Goal: Task Accomplishment & Management: Complete application form

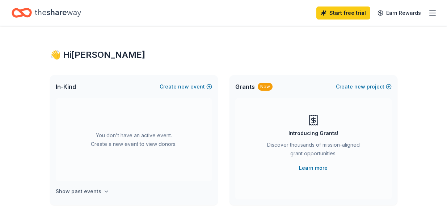
click at [105, 191] on icon "button" at bounding box center [106, 191] width 3 height 1
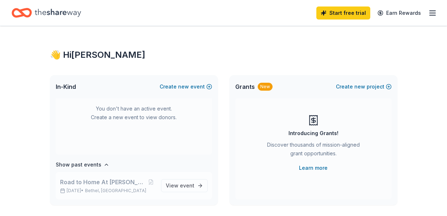
click at [121, 183] on span "Road to Home At [PERSON_NAME][GEOGRAPHIC_DATA]" at bounding box center [103, 182] width 87 height 9
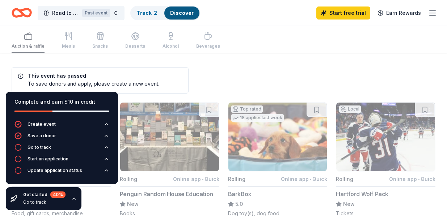
click at [98, 199] on div "Complete and earn $10 in credit Create event Save a donor Go to track Start an …" at bounding box center [62, 151] width 124 height 130
click at [19, 76] on icon at bounding box center [21, 76] width 6 height 6
click at [117, 11] on button "Road to Home At [PERSON_NAME][GEOGRAPHIC_DATA] Past event" at bounding box center [81, 13] width 87 height 14
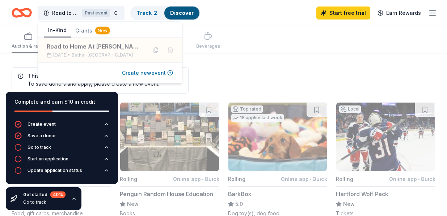
click at [158, 74] on button "Create new event" at bounding box center [147, 73] width 51 height 9
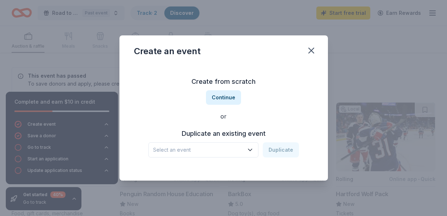
click at [252, 150] on icon "button" at bounding box center [250, 150] width 4 height 2
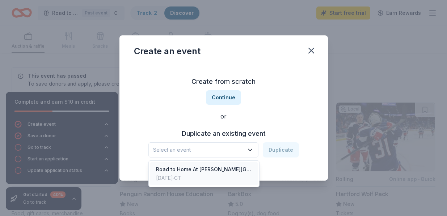
click at [227, 174] on div "[DATE] · CT" at bounding box center [204, 178] width 96 height 9
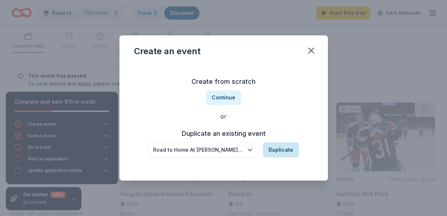
click at [284, 151] on button "Duplicate" at bounding box center [281, 150] width 36 height 15
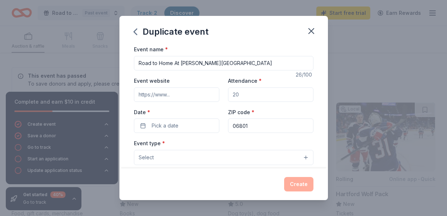
click at [246, 93] on input "Attendance *" at bounding box center [270, 95] width 85 height 14
click at [241, 94] on input "Attendance *" at bounding box center [270, 95] width 85 height 14
click at [239, 94] on input "Attendance *" at bounding box center [270, 95] width 85 height 14
drag, startPoint x: 239, startPoint y: 94, endPoint x: 228, endPoint y: 94, distance: 10.5
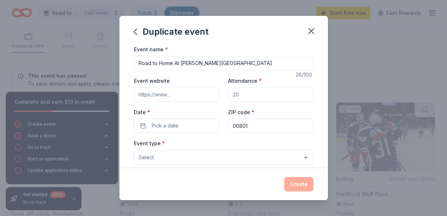
click at [228, 94] on input "Attendance *" at bounding box center [270, 95] width 85 height 14
type input "100"
click at [172, 126] on span "Pick a date" at bounding box center [165, 126] width 27 height 9
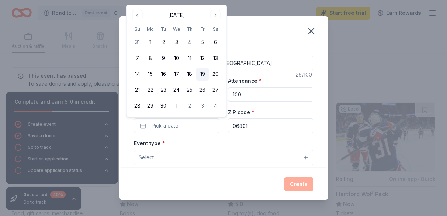
click at [203, 76] on button "19" at bounding box center [202, 74] width 13 height 13
click at [203, 74] on button "19" at bounding box center [202, 74] width 13 height 13
click at [305, 157] on button "Select" at bounding box center [223, 157] width 179 height 15
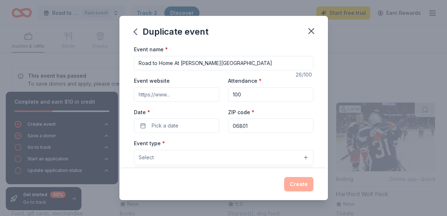
click at [192, 128] on div "Event name * Road to Home At [PERSON_NAME][GEOGRAPHIC_DATA] 26 /100 Event websi…" at bounding box center [223, 212] width 179 height 334
click at [141, 126] on button "Pick a date" at bounding box center [176, 126] width 85 height 14
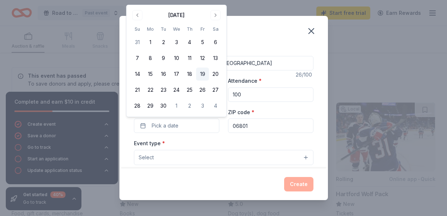
click at [204, 76] on button "19" at bounding box center [202, 74] width 13 height 13
click at [214, 143] on div "Event type * Select" at bounding box center [223, 152] width 179 height 26
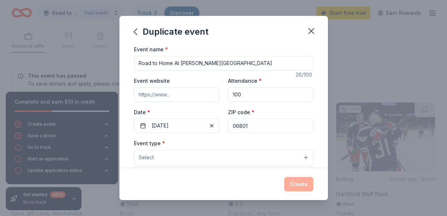
click at [306, 156] on button "Select" at bounding box center [223, 157] width 179 height 15
click at [145, 158] on span "Select" at bounding box center [146, 157] width 15 height 9
click at [305, 157] on button "Select" at bounding box center [223, 157] width 179 height 15
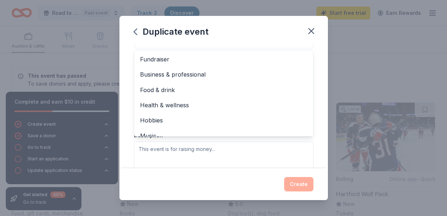
scroll to position [118, 0]
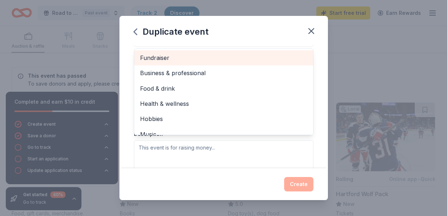
click at [167, 57] on span "Fundraiser" at bounding box center [223, 57] width 167 height 9
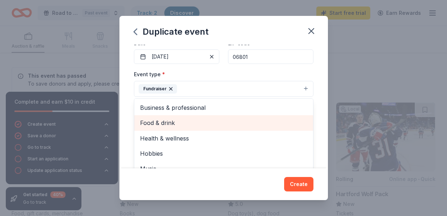
scroll to position [68, 0]
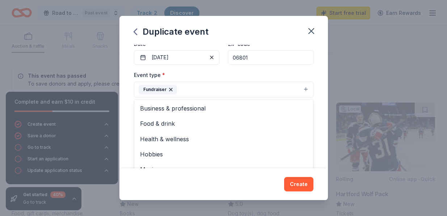
click at [304, 183] on div "Duplicate event Event name * Road to Home At [PERSON_NAME][GEOGRAPHIC_DATA] 26 …" at bounding box center [223, 108] width 208 height 184
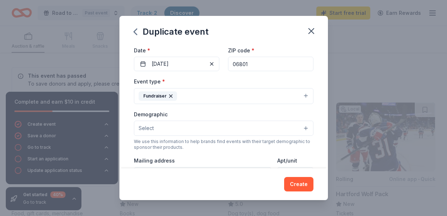
scroll to position [61, 0]
click at [307, 129] on button "Select" at bounding box center [223, 129] width 179 height 15
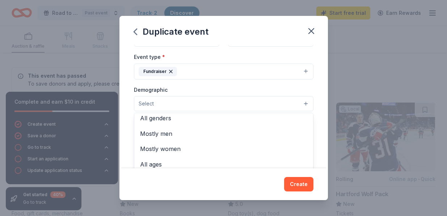
scroll to position [0, 0]
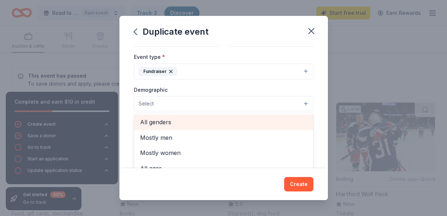
click at [167, 122] on span "All genders" at bounding box center [223, 122] width 167 height 9
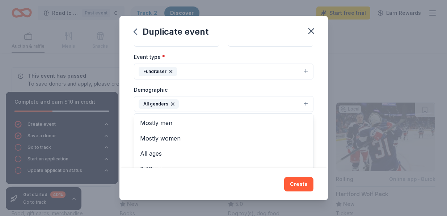
click at [302, 184] on div "Duplicate event Event name * Road to Home At [PERSON_NAME][GEOGRAPHIC_DATA] 26 …" at bounding box center [223, 108] width 208 height 184
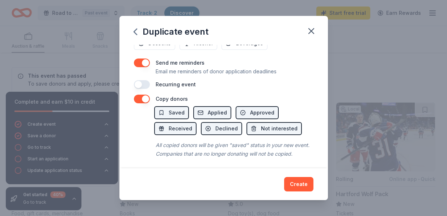
scroll to position [295, 0]
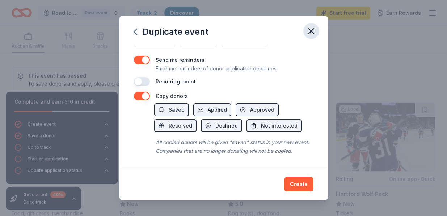
click at [316, 30] on icon "button" at bounding box center [311, 31] width 10 height 10
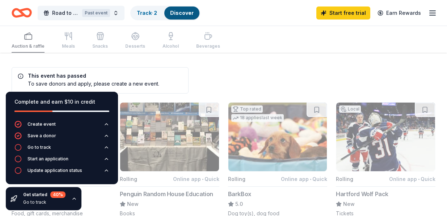
click at [21, 75] on icon at bounding box center [21, 76] width 6 height 6
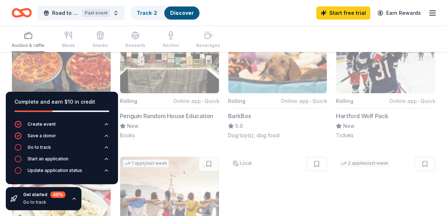
scroll to position [165, 0]
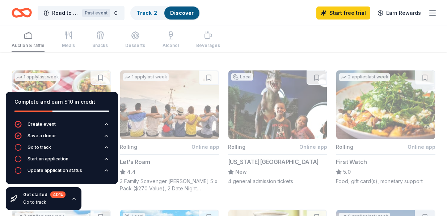
click at [74, 199] on icon "button" at bounding box center [74, 199] width 6 height 6
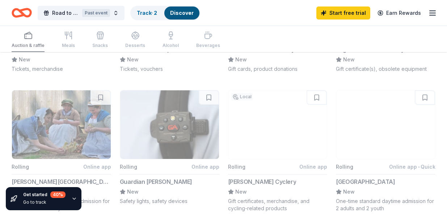
scroll to position [716, 0]
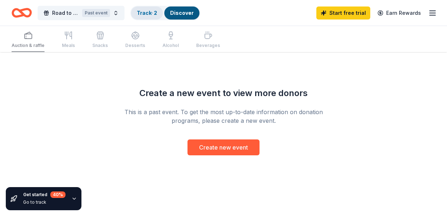
click at [148, 14] on link "Track · 2" at bounding box center [147, 13] width 20 height 6
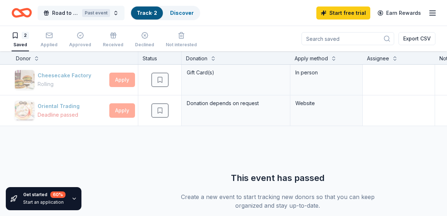
click at [57, 14] on span "Road to Home At [PERSON_NAME][GEOGRAPHIC_DATA]" at bounding box center [65, 13] width 27 height 9
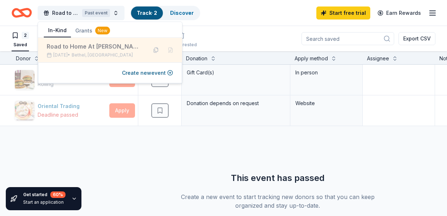
click at [71, 47] on div "Road to Home At [PERSON_NAME][GEOGRAPHIC_DATA]" at bounding box center [94, 46] width 95 height 9
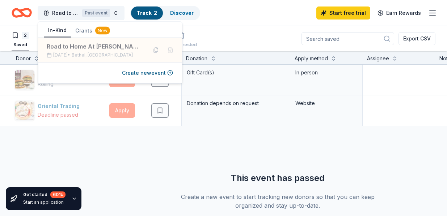
click at [309, 157] on div "Cheesecake Factory Rolling Apply Saved Gift Card(s) In person Oriental Trading …" at bounding box center [277, 153] width 555 height 176
